Goal: Information Seeking & Learning: Learn about a topic

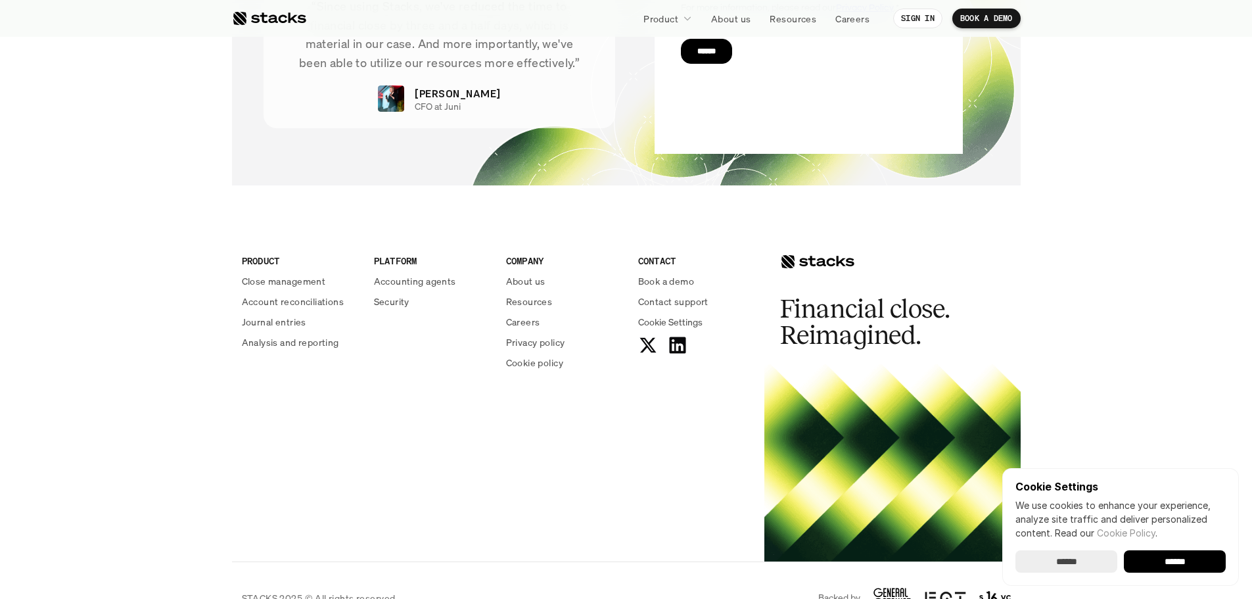
scroll to position [4715, 0]
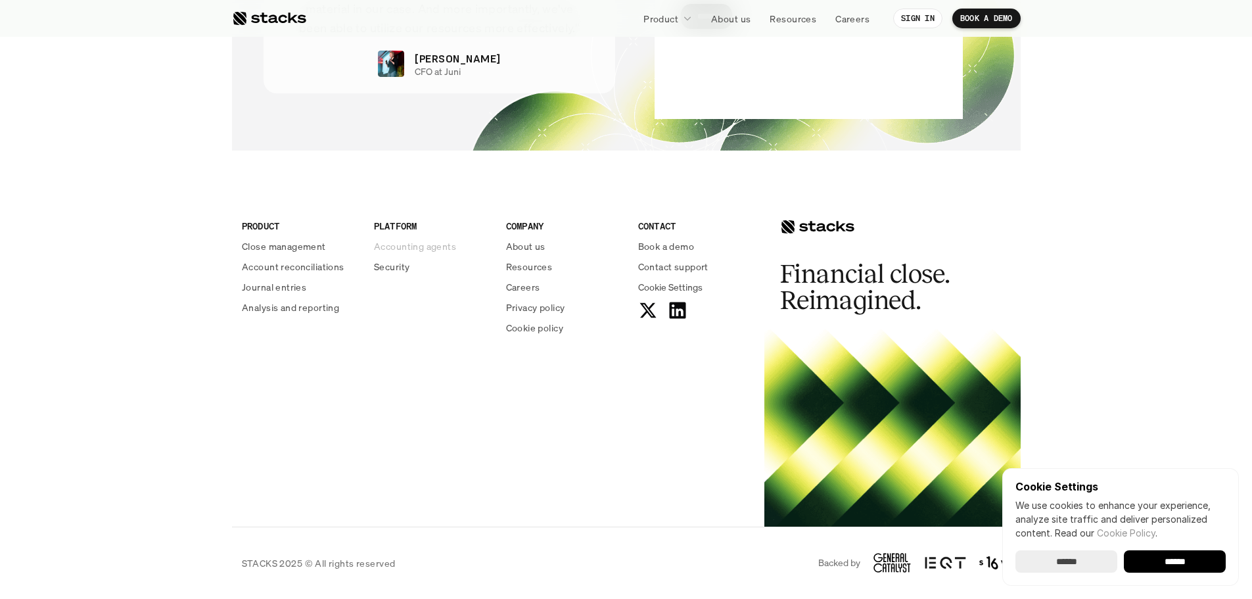
click at [392, 245] on p "Accounting agents" at bounding box center [415, 246] width 82 height 14
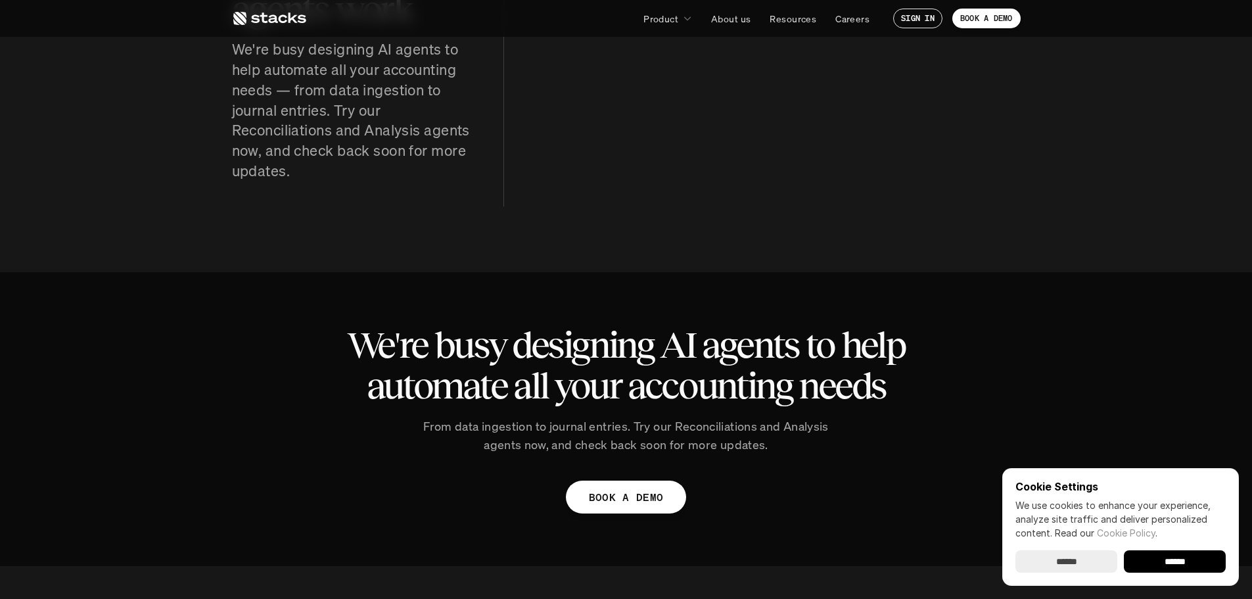
scroll to position [788, 0]
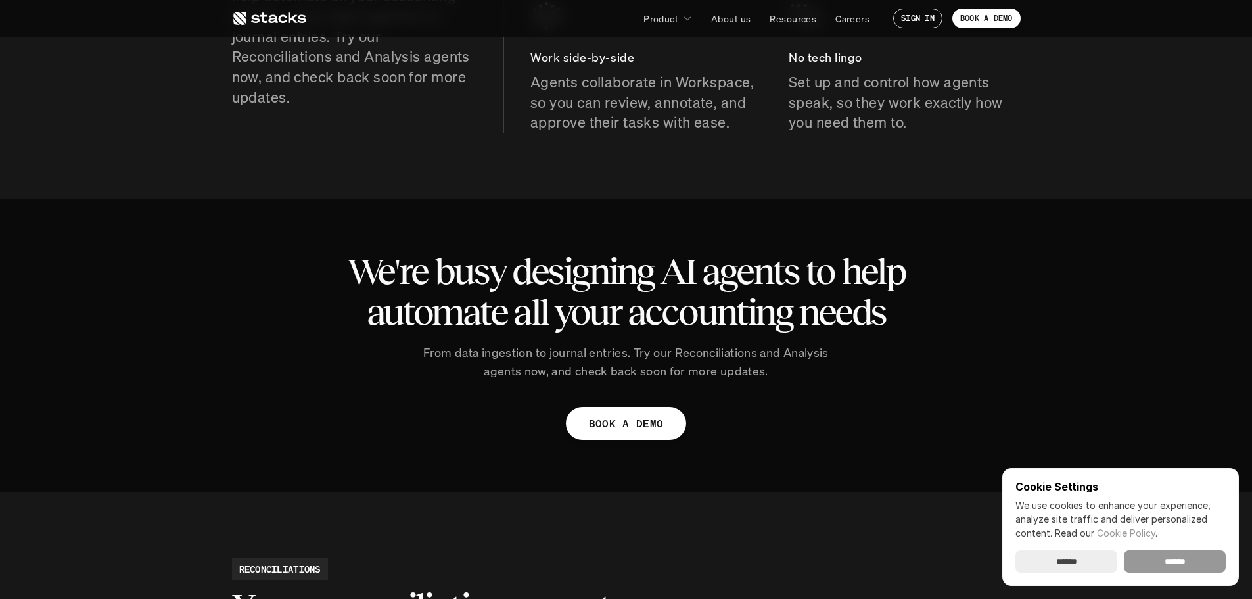
click at [1157, 562] on input "******" at bounding box center [1174, 561] width 102 height 22
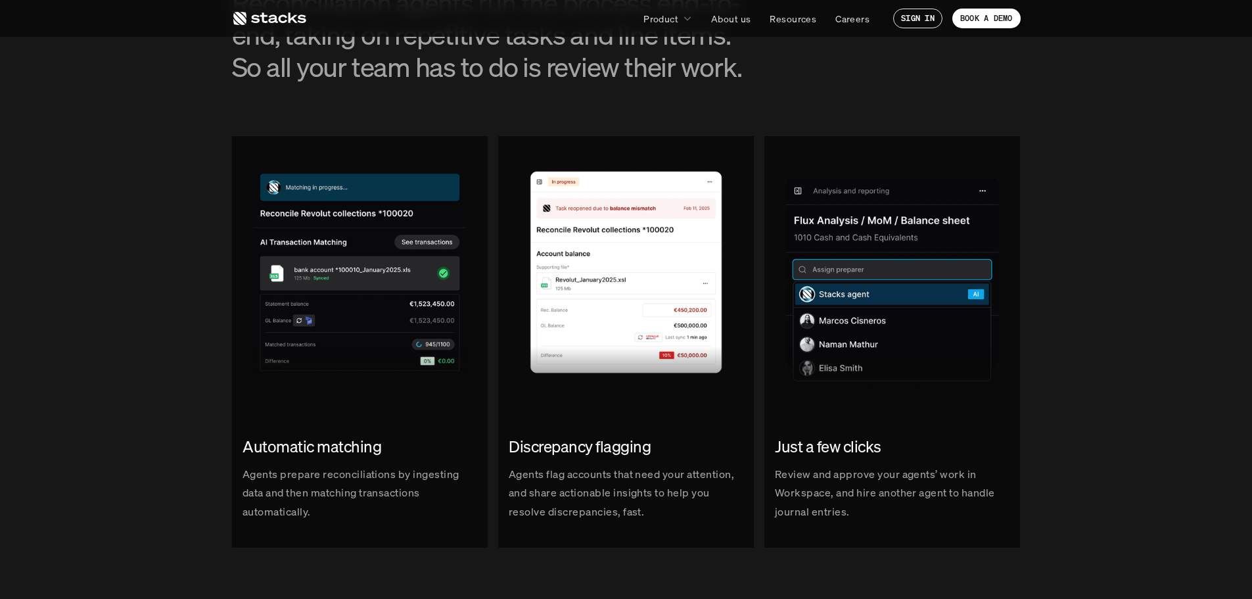
scroll to position [1445, 0]
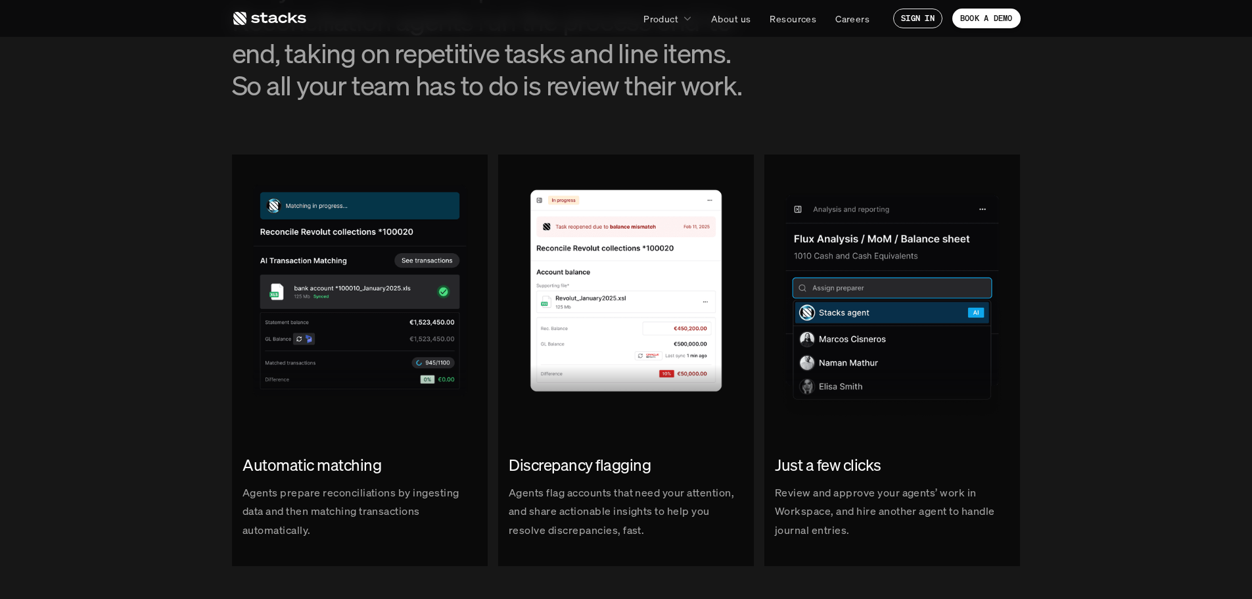
drag, startPoint x: 52, startPoint y: 329, endPoint x: 120, endPoint y: 440, distance: 130.6
click at [120, 440] on div "Automatic matching Agents prepare reconciliations by ingesting data and then ma…" at bounding box center [626, 372] width 1232 height 436
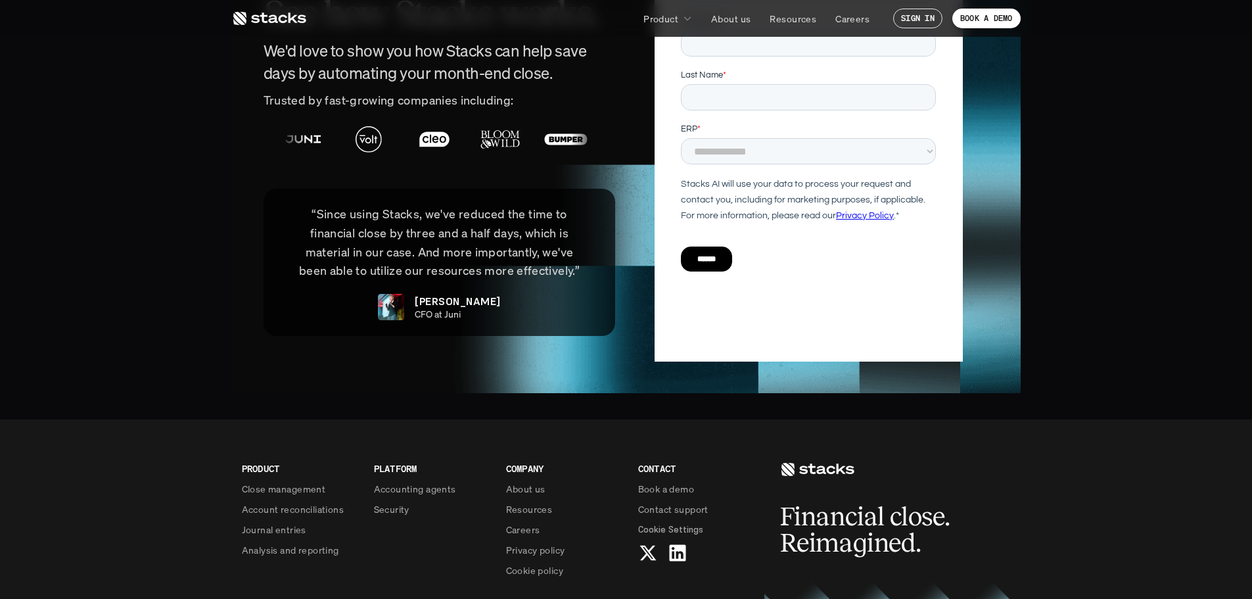
scroll to position [3169, 0]
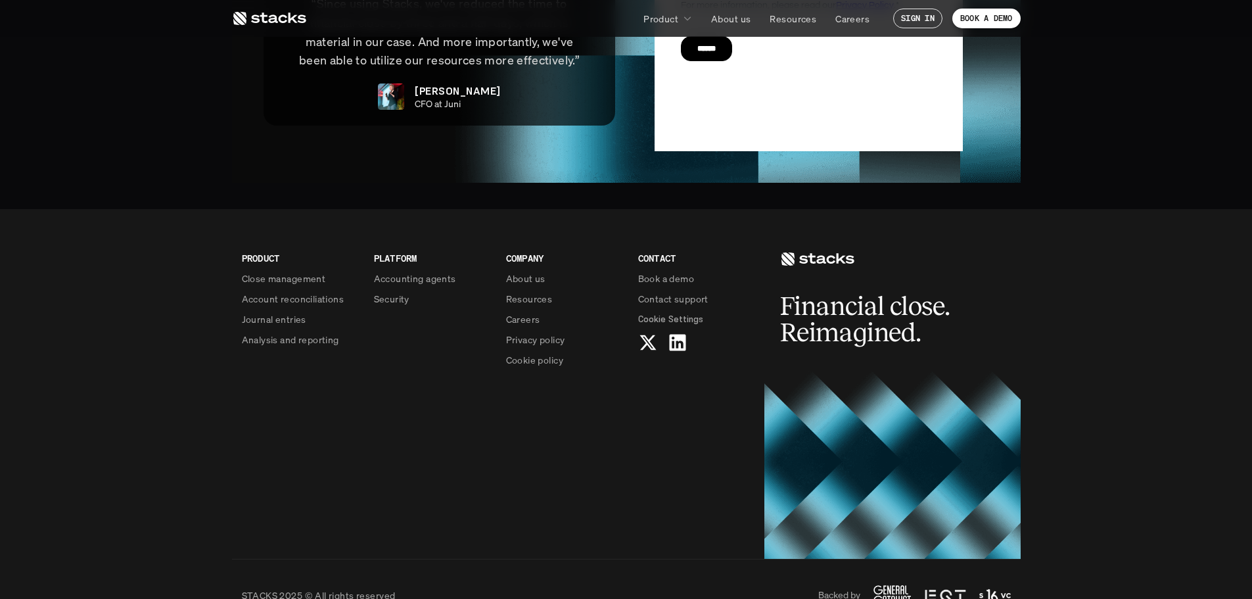
drag, startPoint x: 695, startPoint y: 380, endPoint x: 621, endPoint y: 383, distance: 74.3
drag, startPoint x: 621, startPoint y: 383, endPoint x: 574, endPoint y: 455, distance: 86.4
click at [574, 455] on div "PRODUCT Close management Account reconciliations Journal entries Analysis and r…" at bounding box center [626, 384] width 788 height 350
click at [292, 271] on p "Close management" at bounding box center [284, 278] width 84 height 14
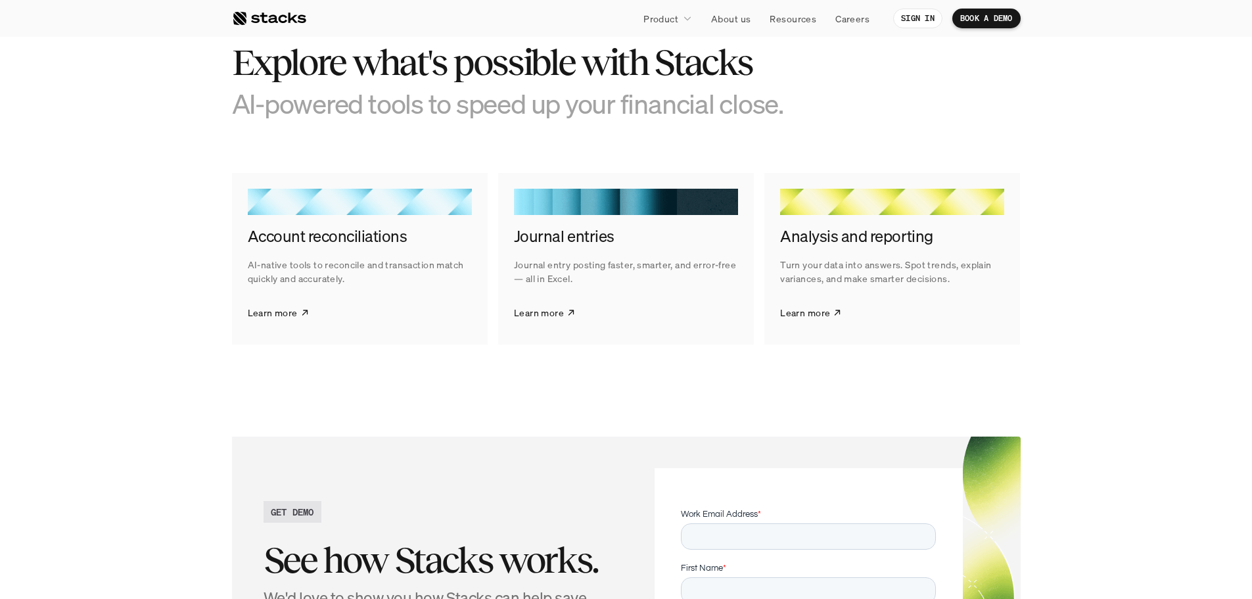
scroll to position [2431, 0]
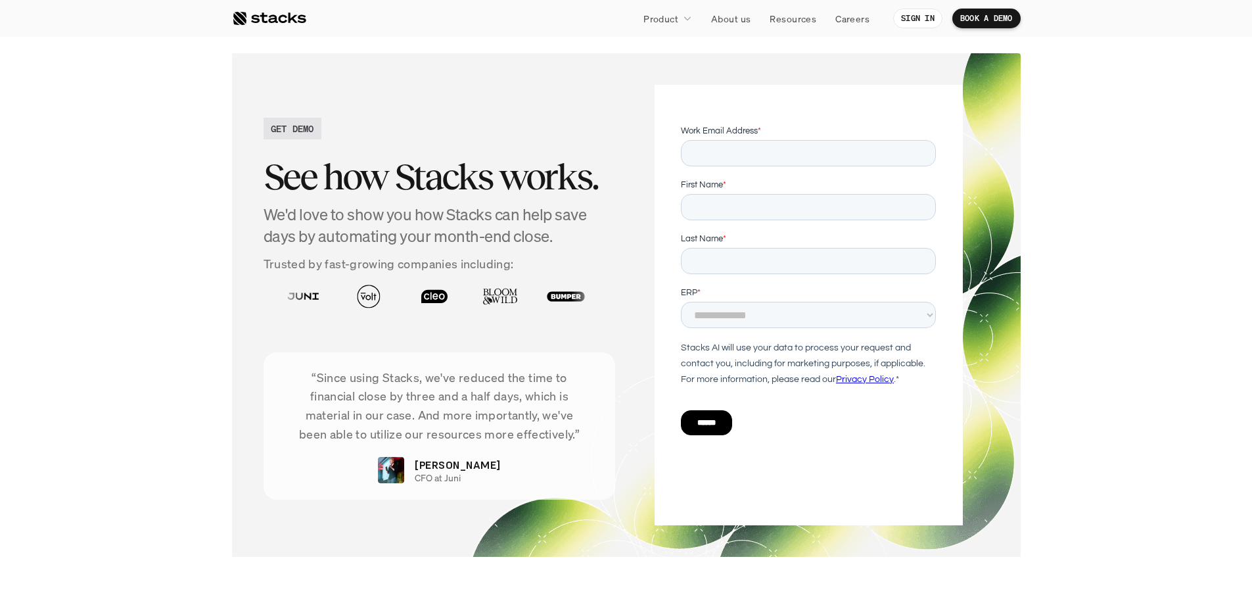
click at [141, 317] on section "GET DEMO See how Stacks works. We'd love to show you how Stacks can help save d…" at bounding box center [626, 305] width 1252 height 556
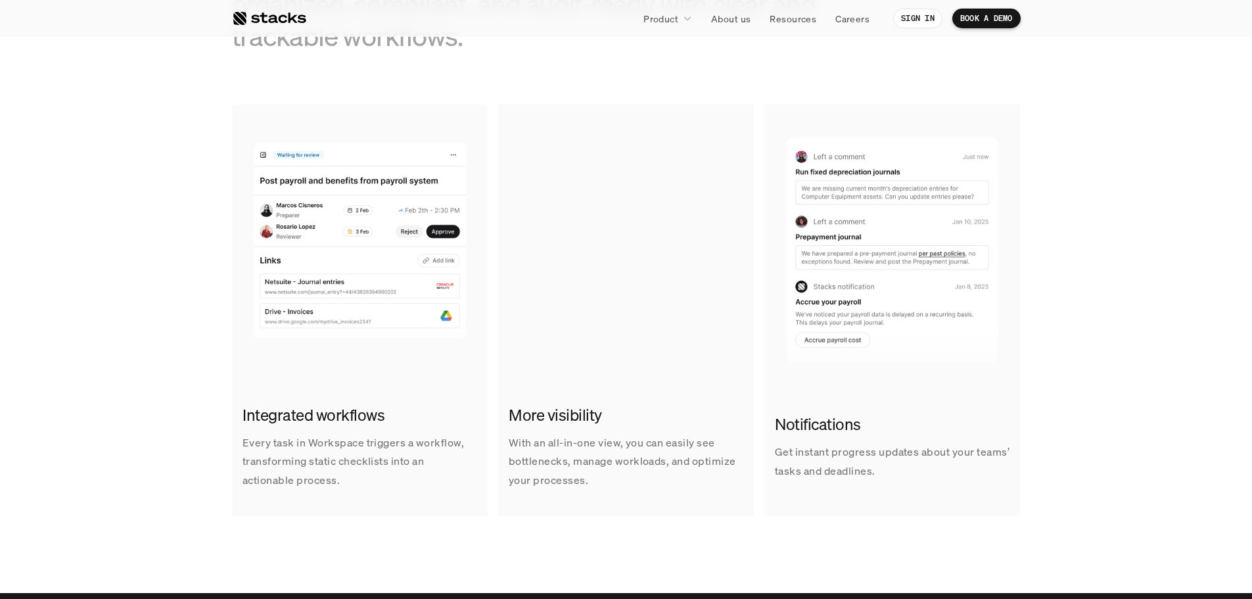
scroll to position [788, 0]
